Goal: Book appointment/travel/reservation

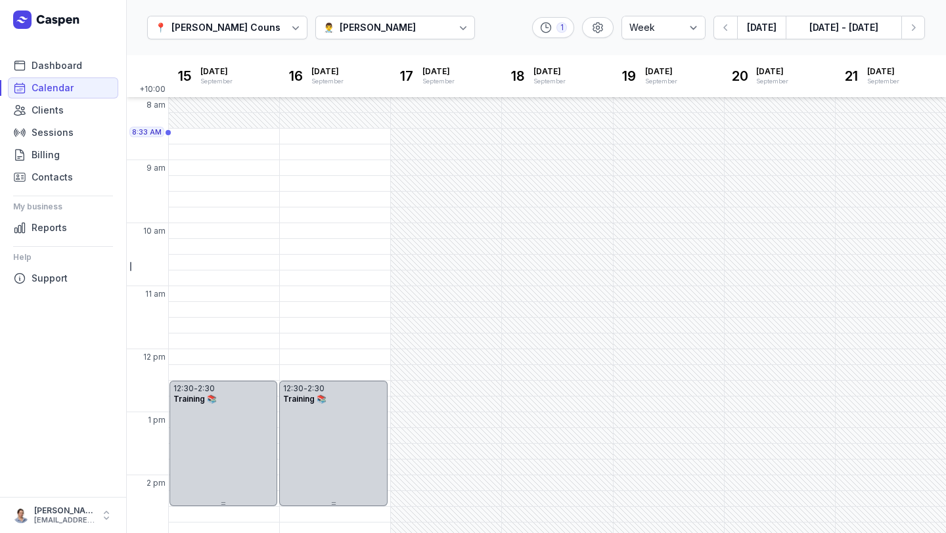
select select "week"
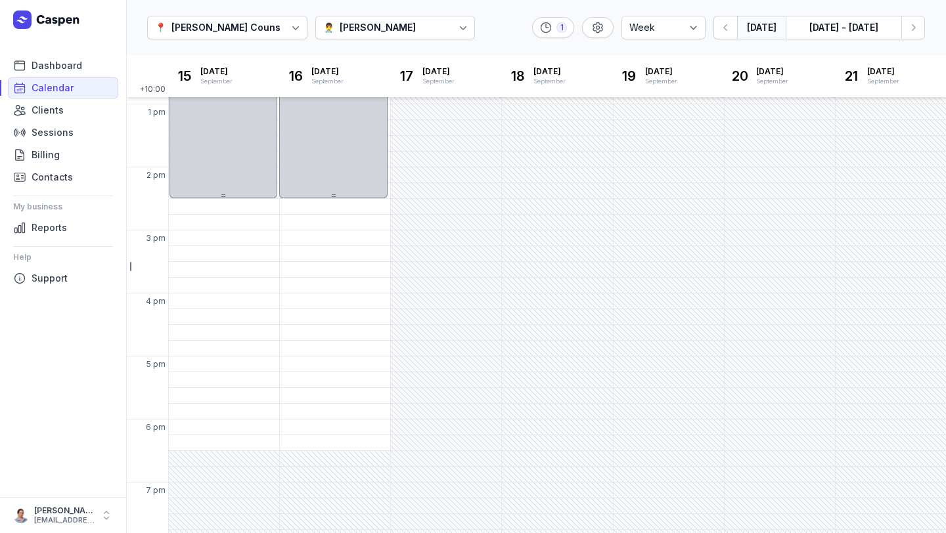
click at [778, 28] on button "[DATE]" at bounding box center [761, 28] width 49 height 24
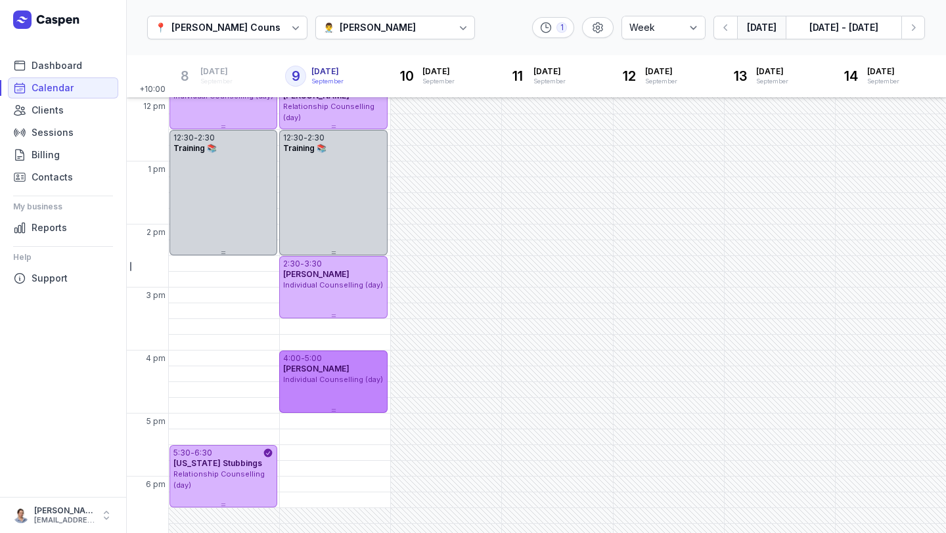
scroll to position [321, 0]
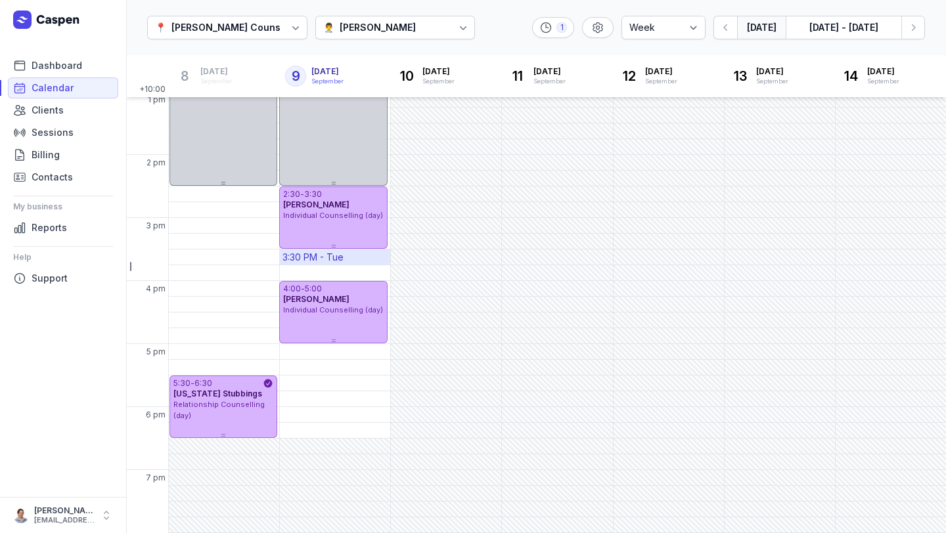
click at [337, 258] on div "3:30 PM - Tue" at bounding box center [313, 257] width 61 height 13
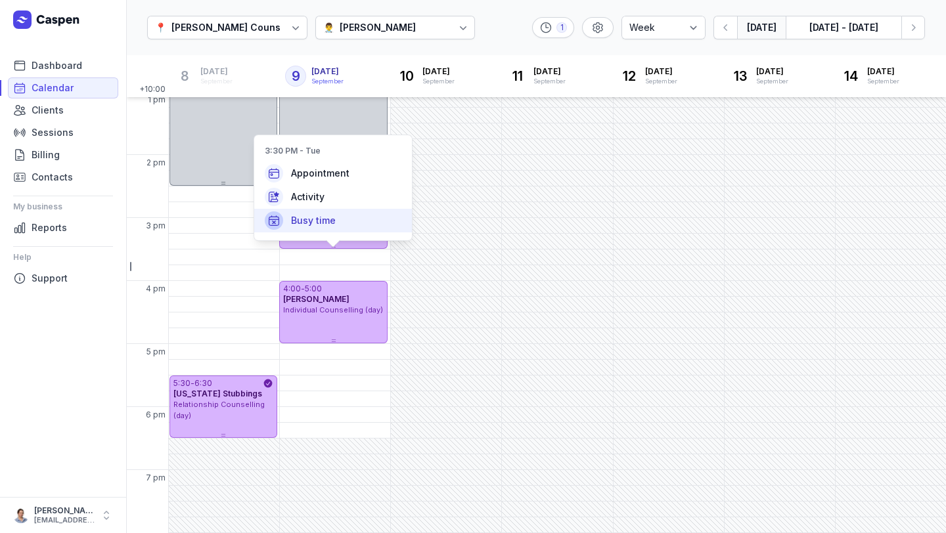
click at [326, 221] on span "Busy time" at bounding box center [313, 220] width 45 height 13
select select
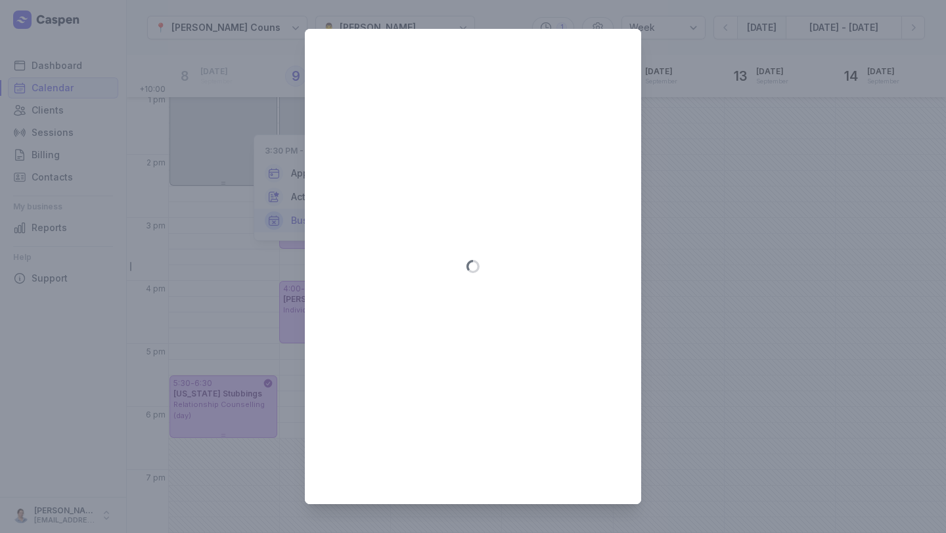
type input "[DATE]"
select select "15:30"
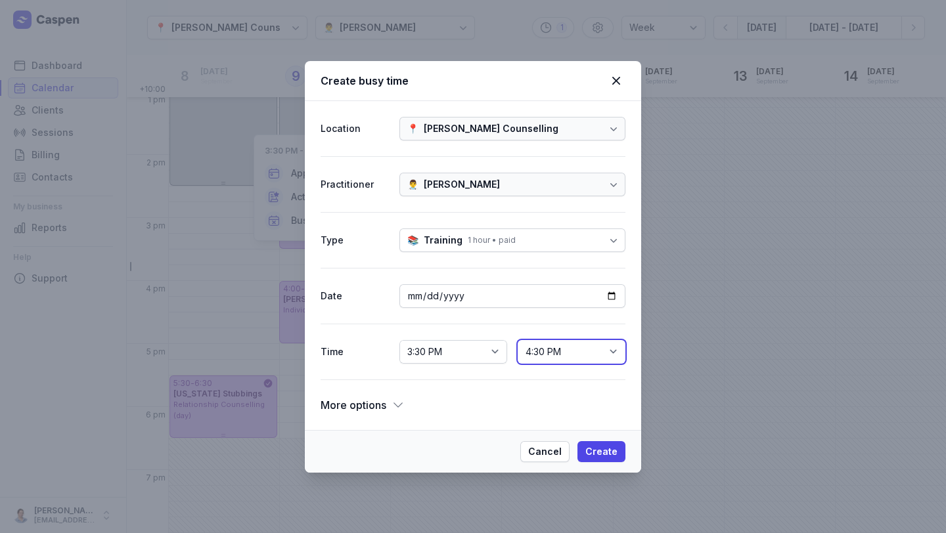
click at [558, 358] on select "3:45 PM 4:00 PM 4:15 PM 4:30 PM 4:45 PM 5:00 PM 5:15 PM 5:30 PM 5:45 PM 6:00 PM…" at bounding box center [572, 352] width 108 height 24
select select "16:00"
click at [489, 245] on div "1 hour • paid" at bounding box center [492, 240] width 48 height 11
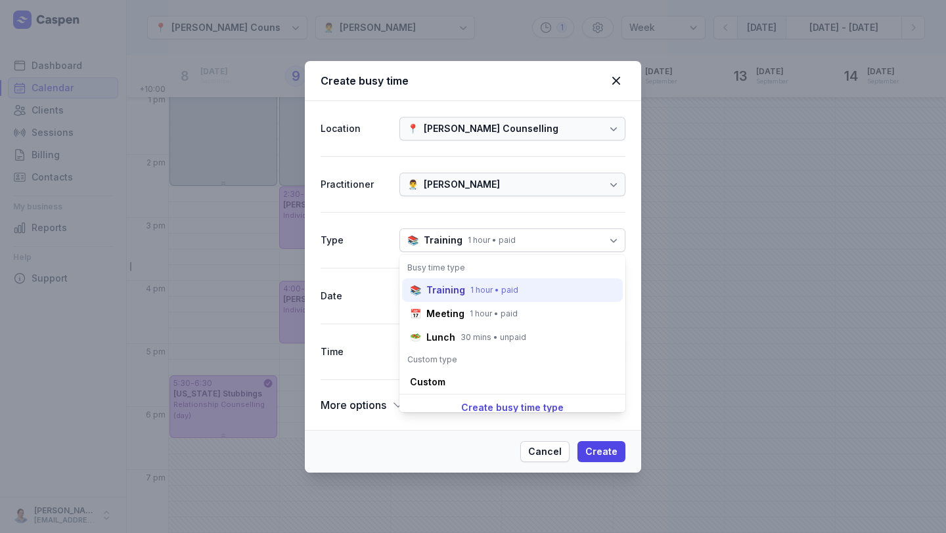
click at [470, 286] on div "1 hour • paid" at bounding box center [494, 290] width 48 height 11
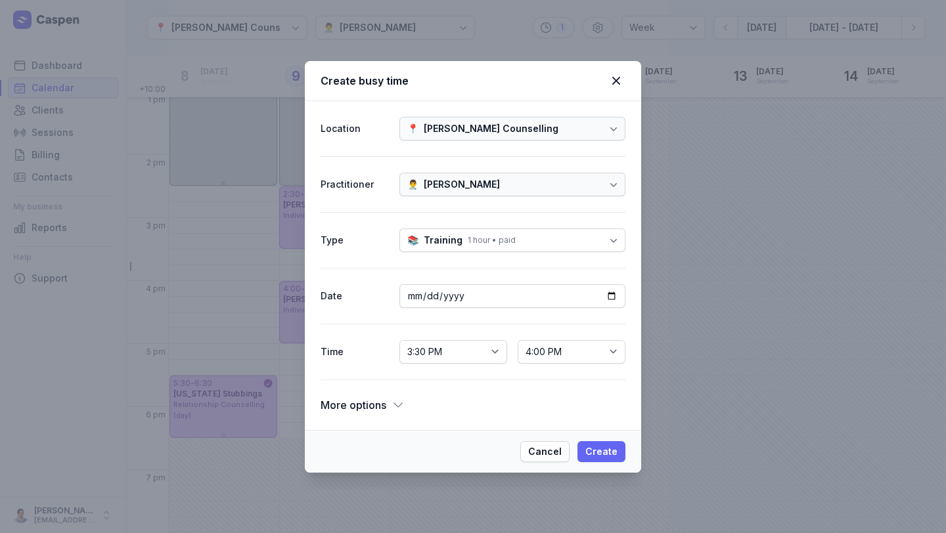
click at [606, 447] on span "Create" at bounding box center [601, 452] width 32 height 16
select select
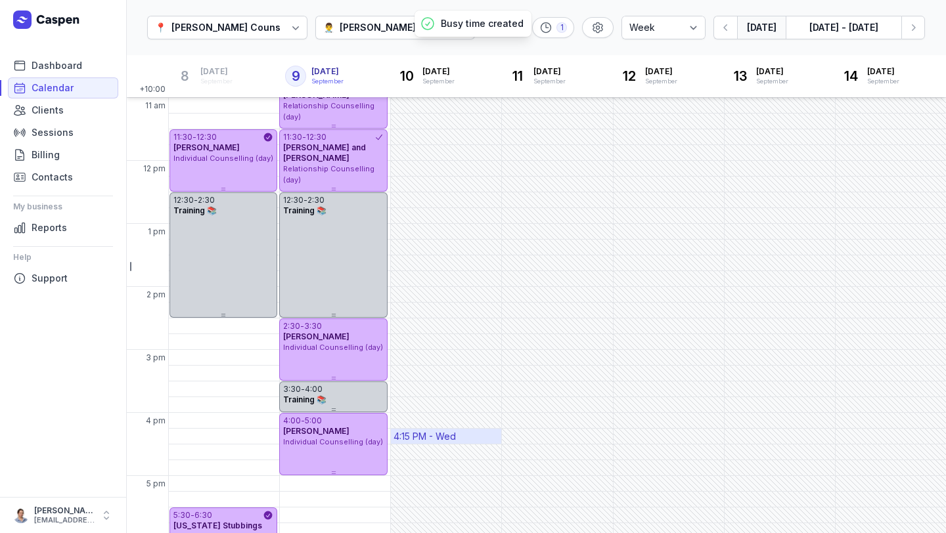
scroll to position [190, 0]
